Goal: Communication & Community: Answer question/provide support

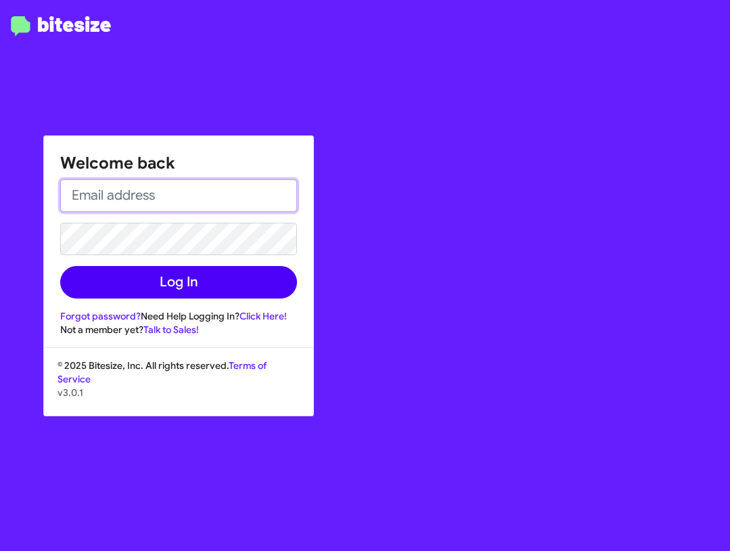
type input "[EMAIL_ADDRESS][DOMAIN_NAME]"
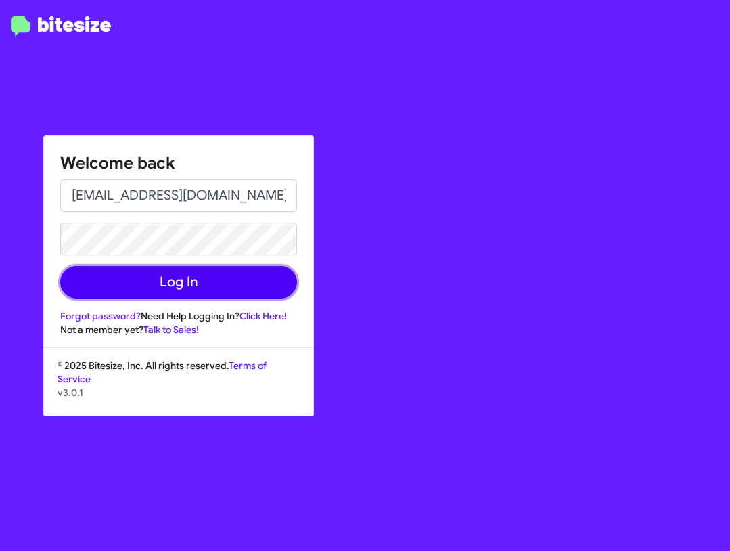
click at [190, 285] on button "Log In" at bounding box center [178, 282] width 237 height 32
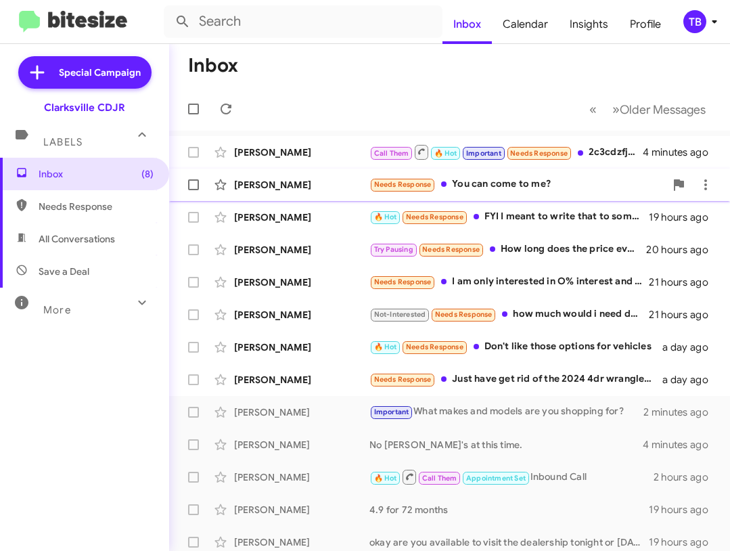
click at [354, 184] on div "[PERSON_NAME]" at bounding box center [301, 185] width 135 height 14
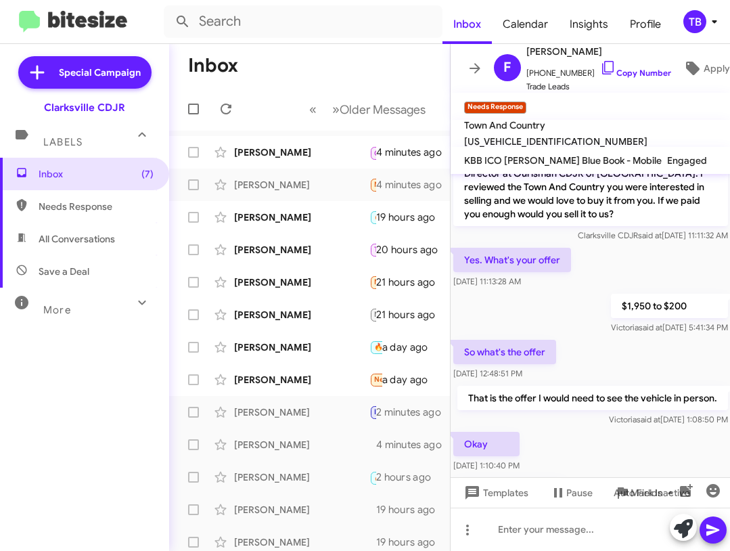
scroll to position [110, 0]
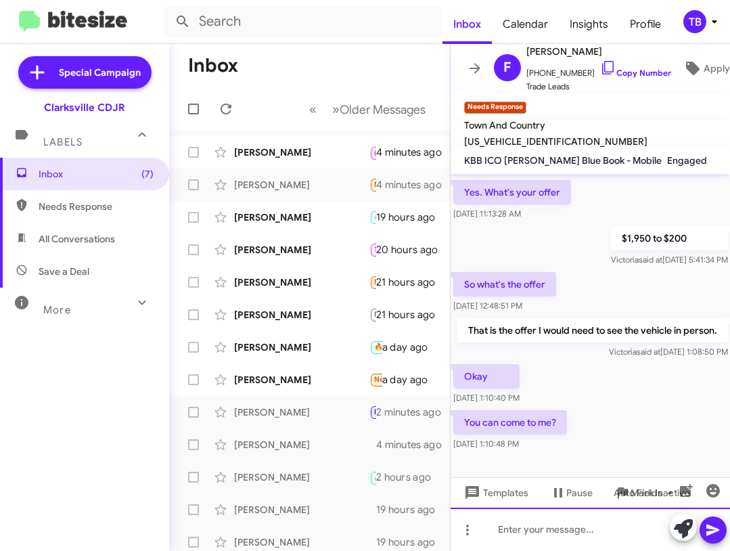
click at [524, 527] on div at bounding box center [590, 528] width 280 height 43
click at [12, 43] on mat-divider at bounding box center [365, 43] width 730 height 1
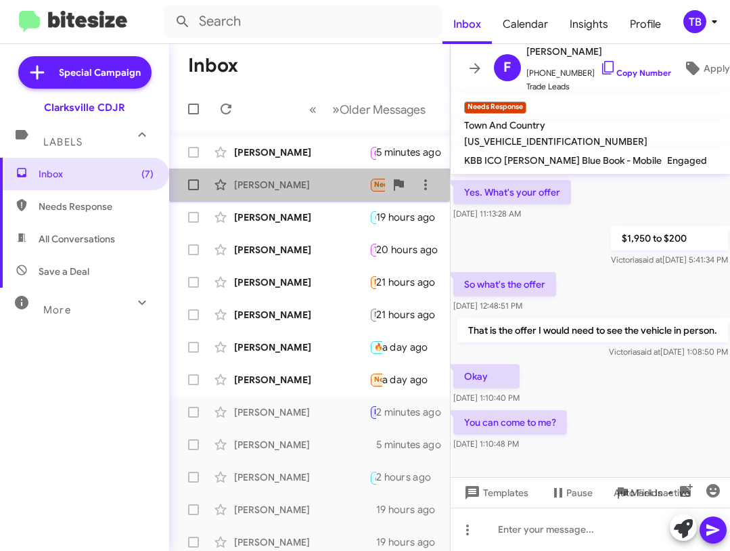
click at [329, 182] on div "[PERSON_NAME]" at bounding box center [301, 185] width 135 height 14
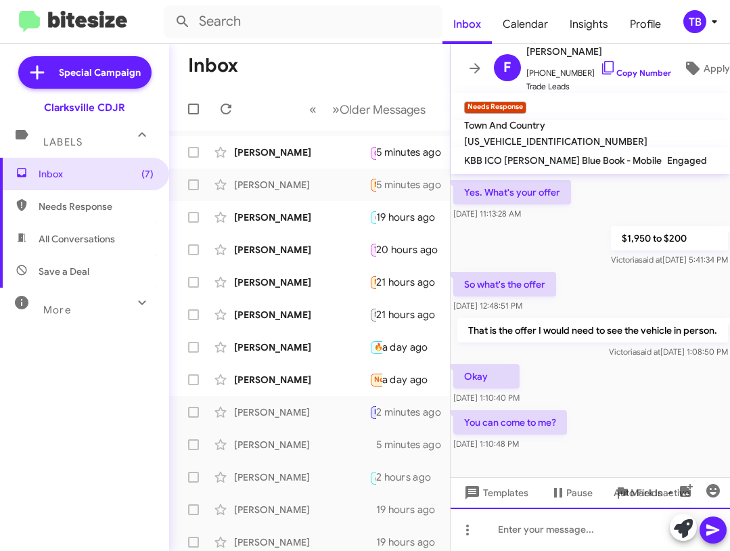
click at [514, 530] on div at bounding box center [590, 528] width 280 height 43
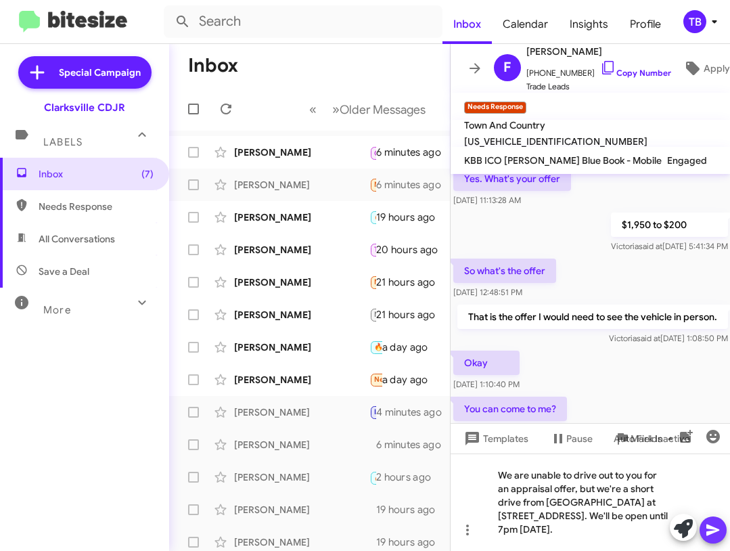
click at [711, 528] on icon at bounding box center [712, 529] width 13 height 11
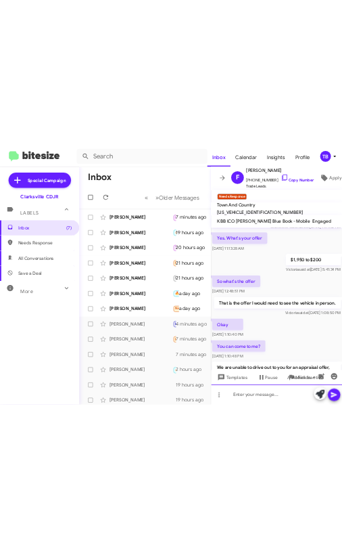
scroll to position [0, 0]
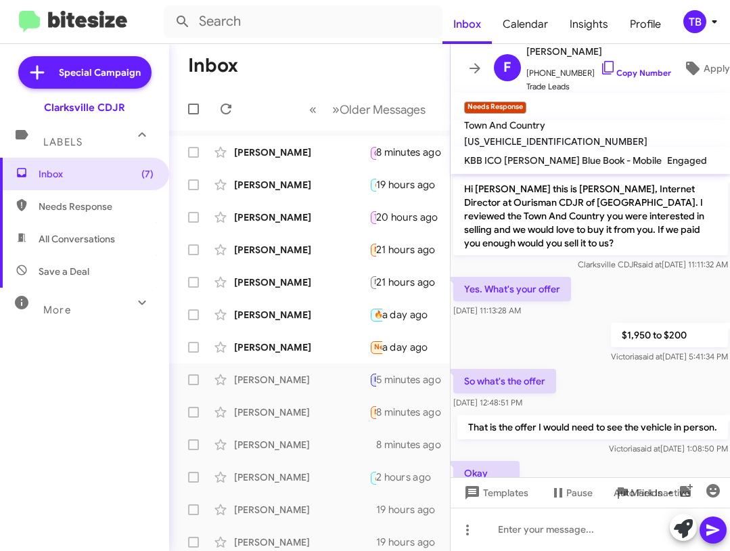
click at [26, 344] on div "Inbox (7) Needs Response All Conversations Save a Deal More Important 🔥 Hot App…" at bounding box center [84, 323] width 169 height 330
